Goal: Information Seeking & Learning: Learn about a topic

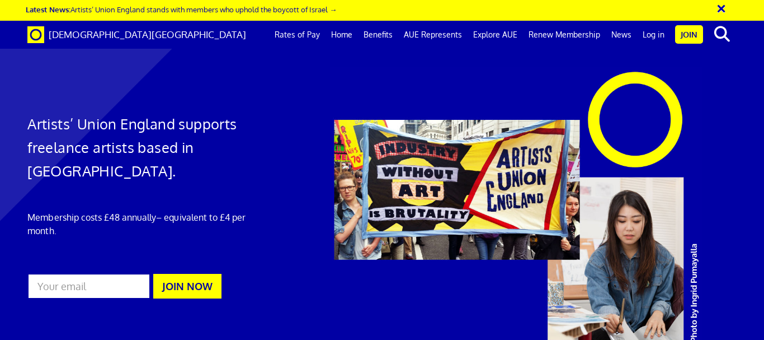
scroll to position [0, 4]
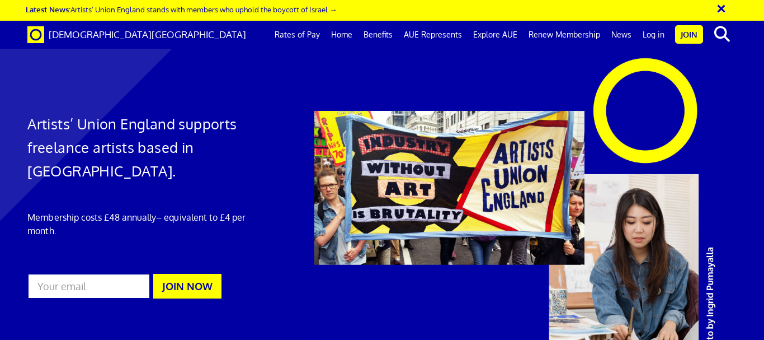
click at [764, 164] on div at bounding box center [533, 209] width 466 height 312
click at [706, 153] on div at bounding box center [533, 209] width 466 height 312
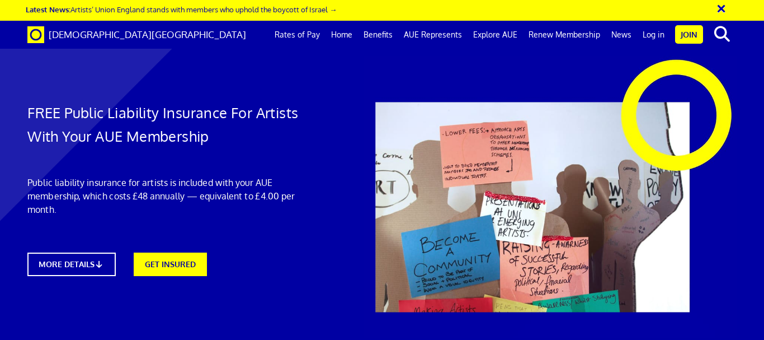
scroll to position [572, 0]
